Goal: Information Seeking & Learning: Learn about a topic

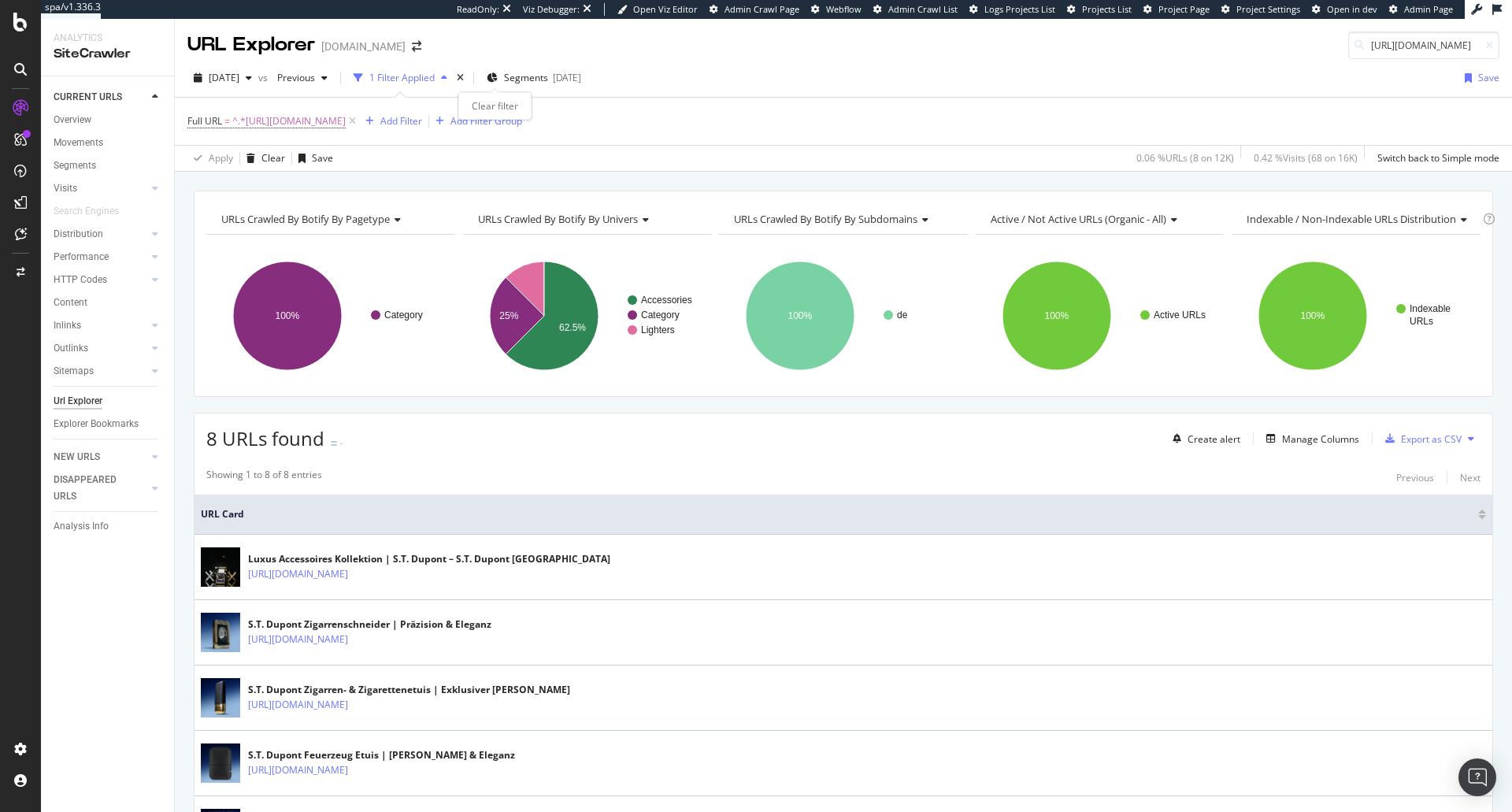
click at [467, 79] on div "times" at bounding box center [460, 77] width 13 height 16
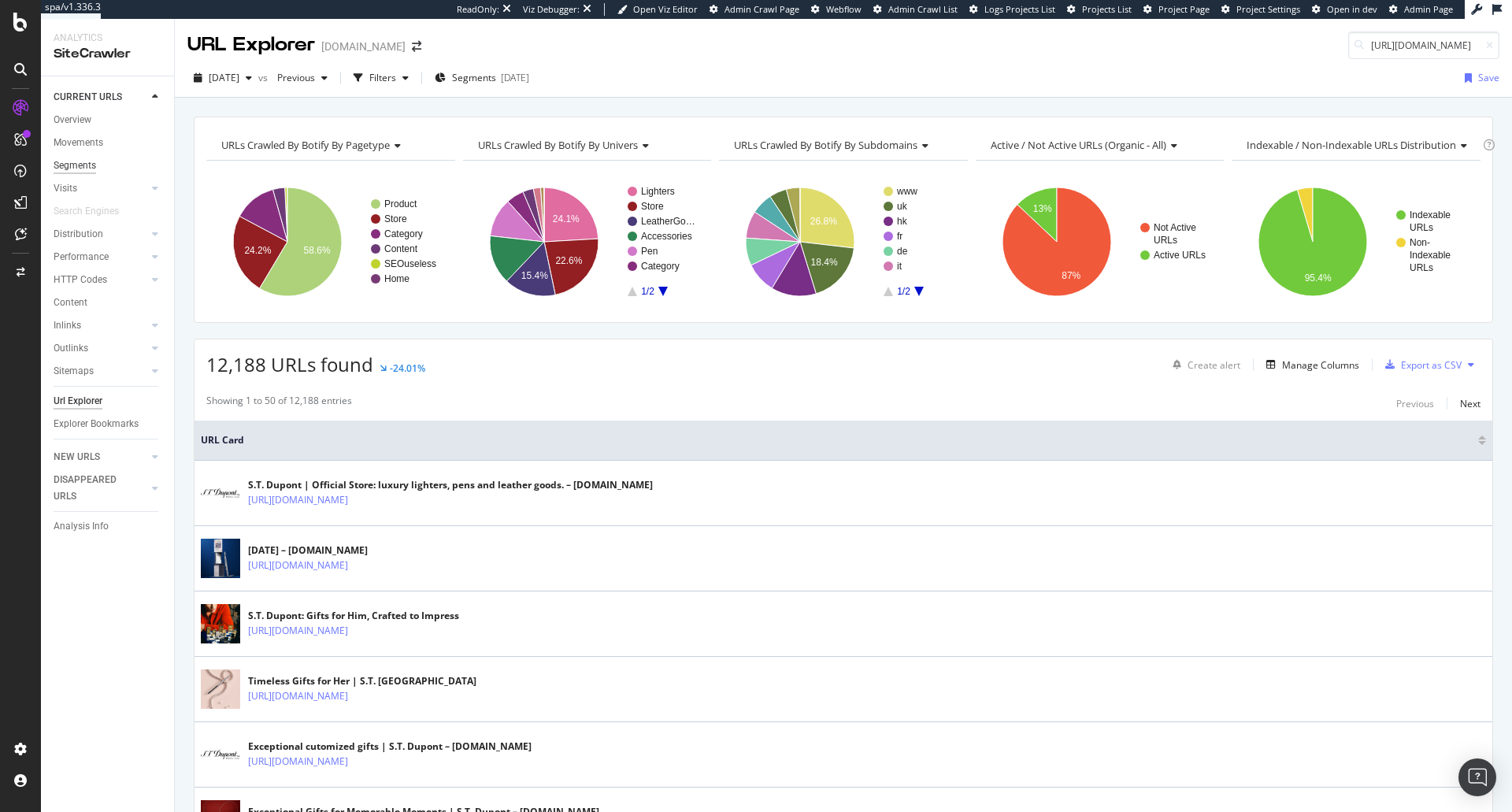
click at [71, 170] on div "Segments" at bounding box center [75, 166] width 43 height 16
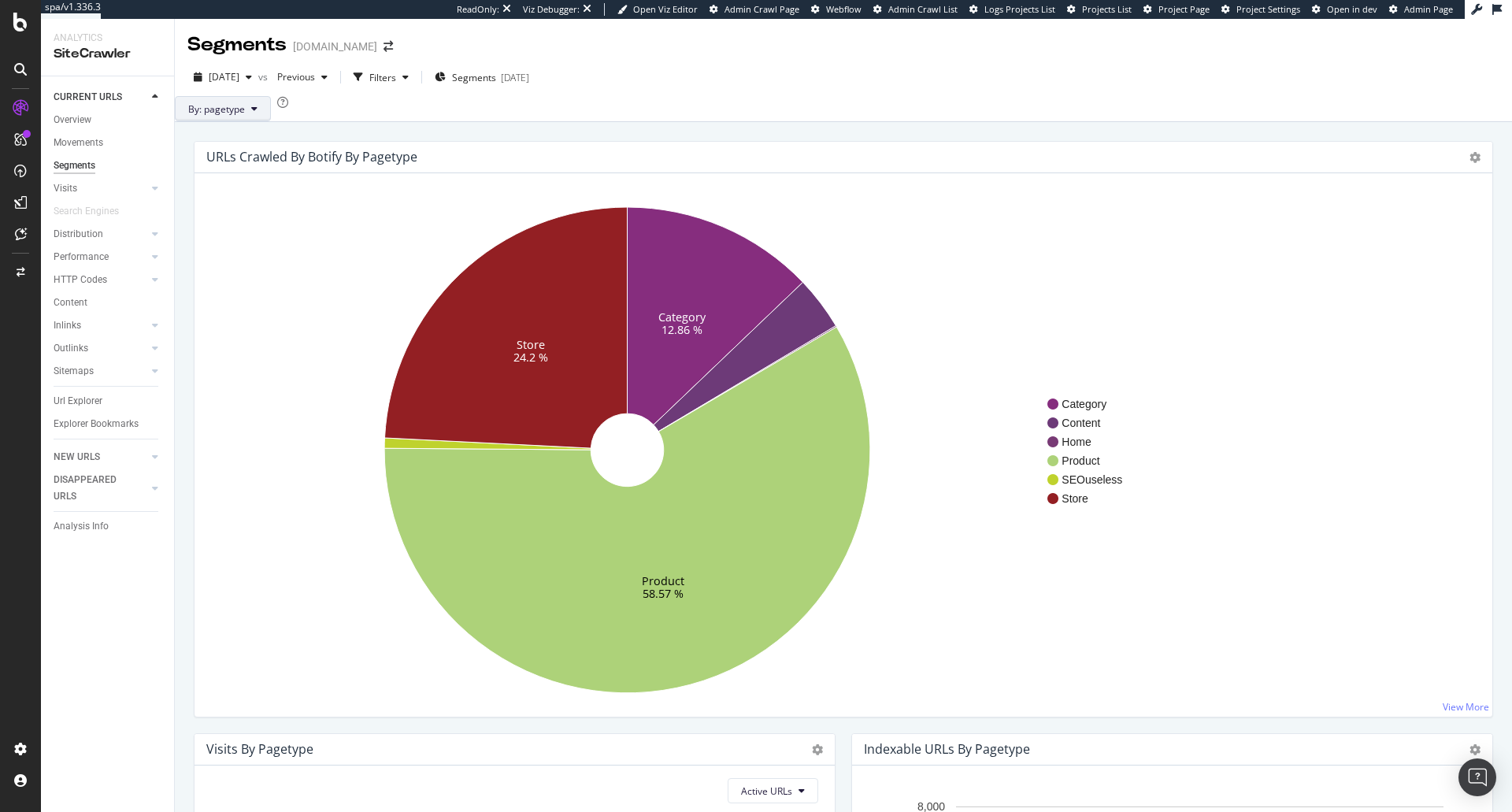
click at [245, 116] on span "By: pagetype" at bounding box center [217, 109] width 57 height 13
click at [256, 231] on span "subdomains" at bounding box center [292, 236] width 170 height 14
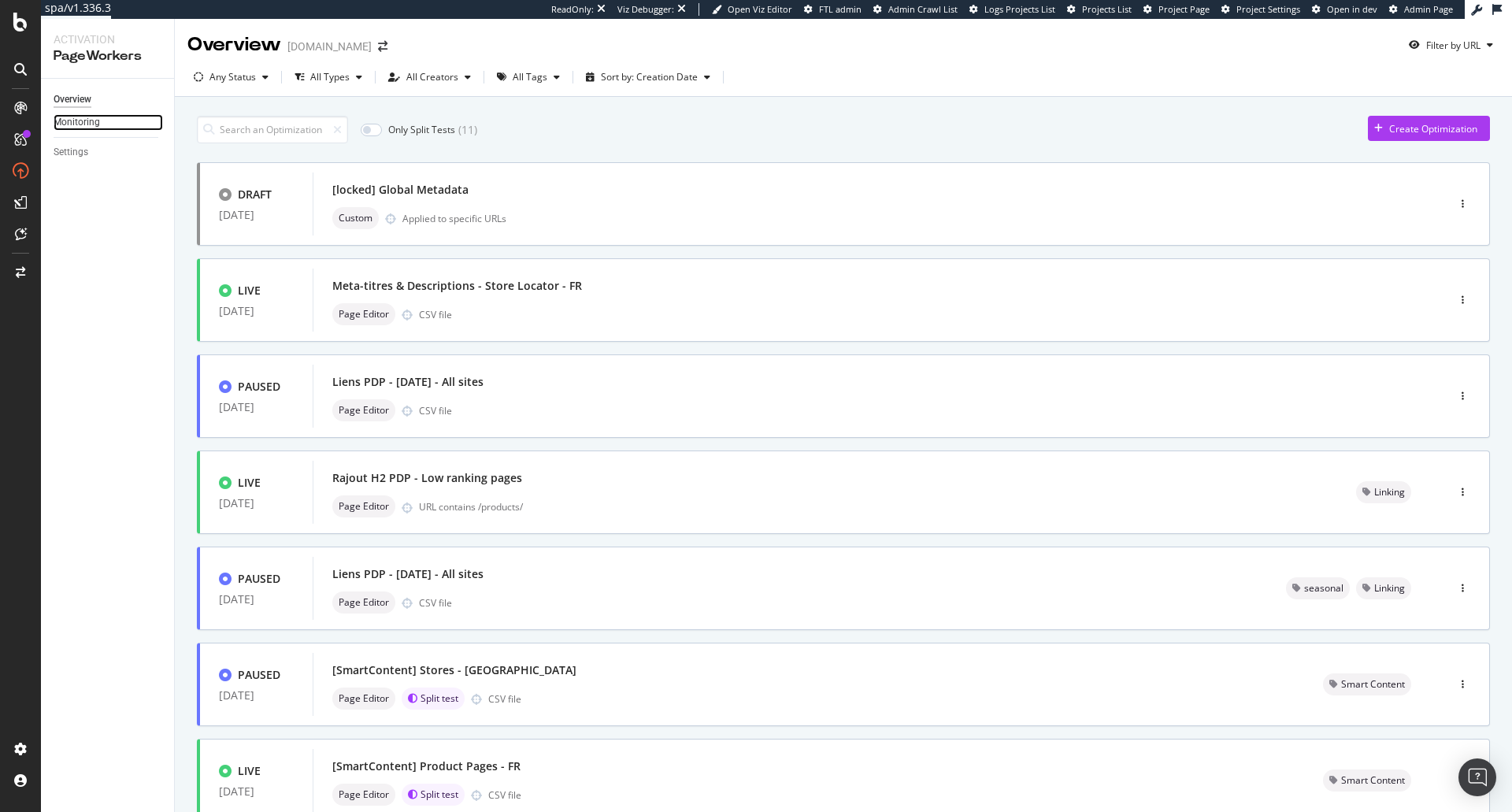
click at [103, 126] on link "Monitoring" at bounding box center [108, 123] width 110 height 16
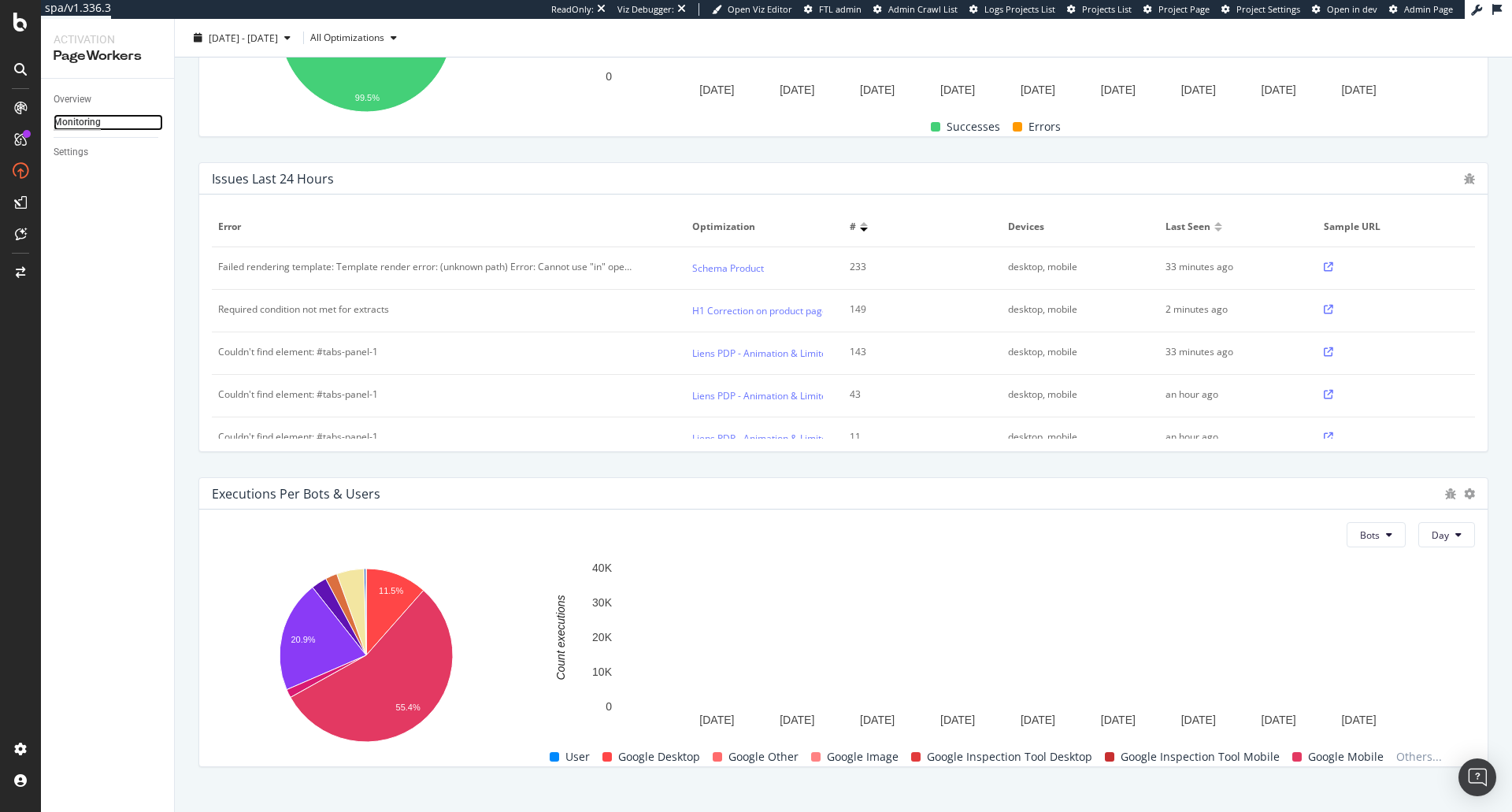
scroll to position [454, 0]
